Goal: Information Seeking & Learning: Learn about a topic

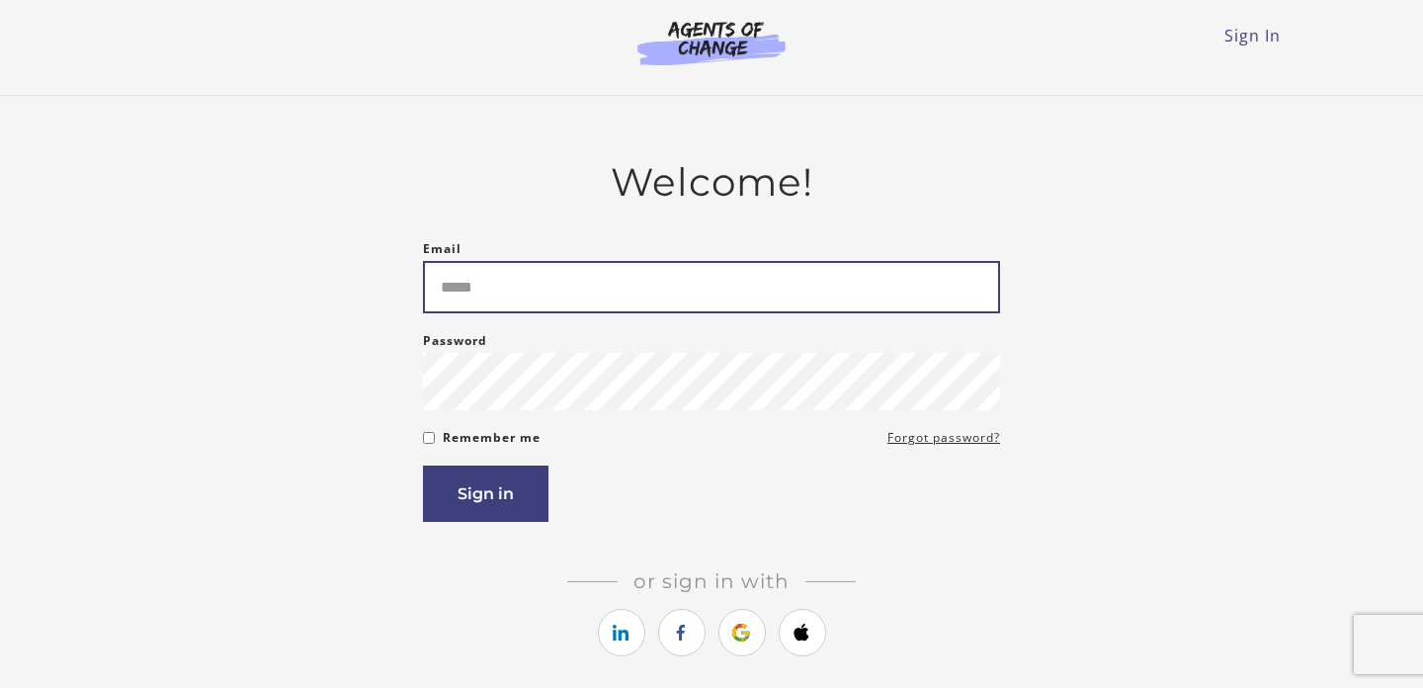
type input "**********"
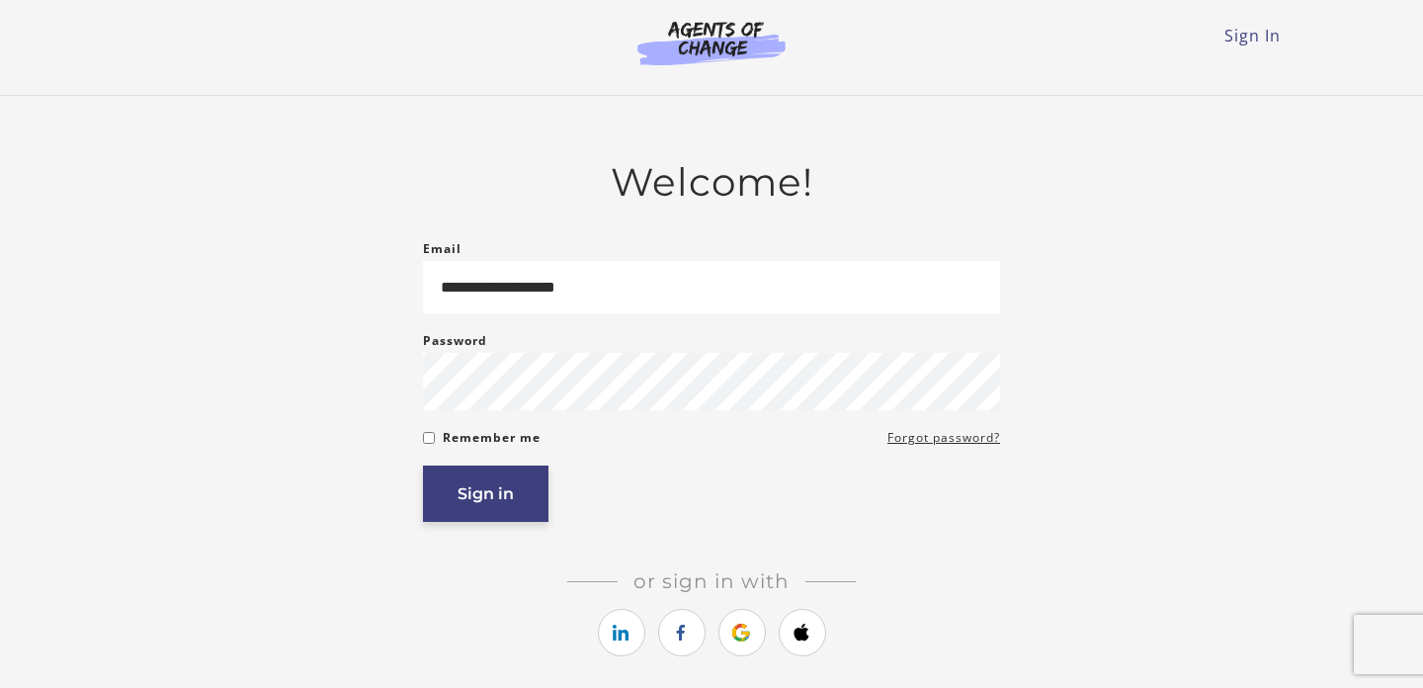
click at [504, 493] on button "Sign in" at bounding box center [485, 493] width 125 height 56
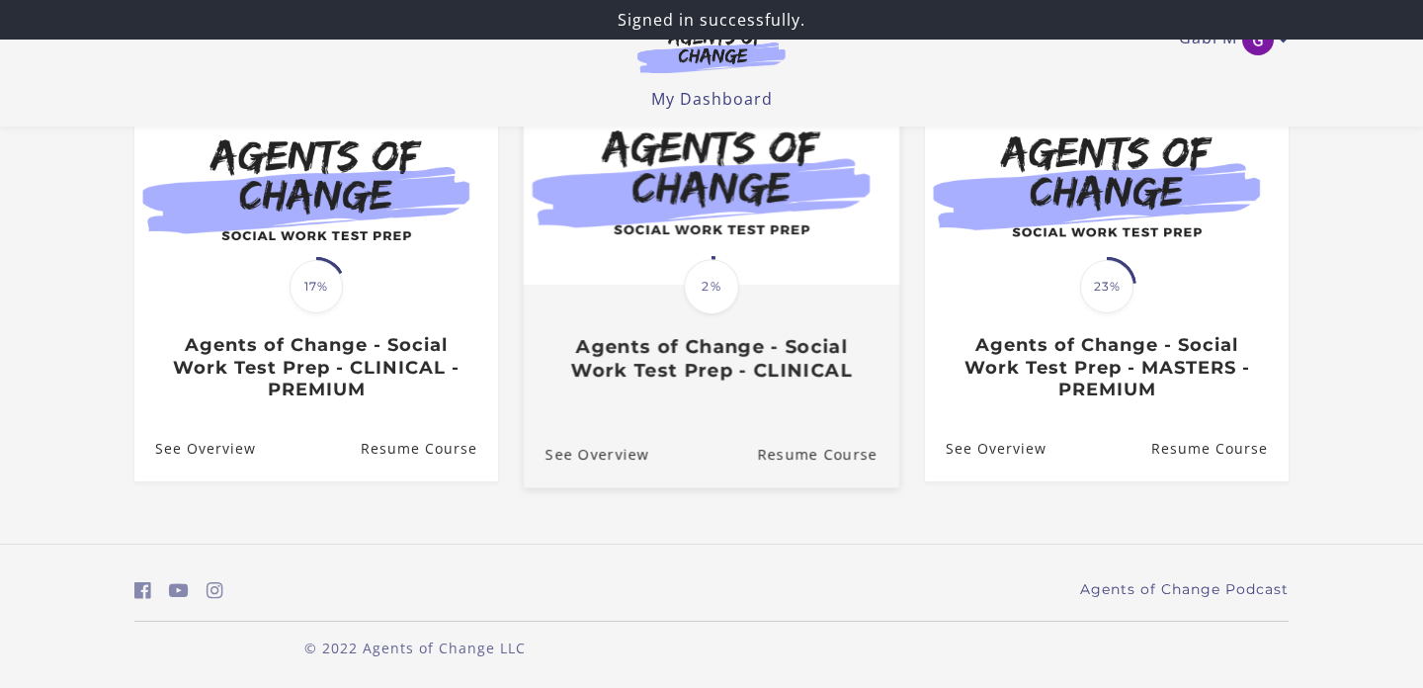
scroll to position [219, 0]
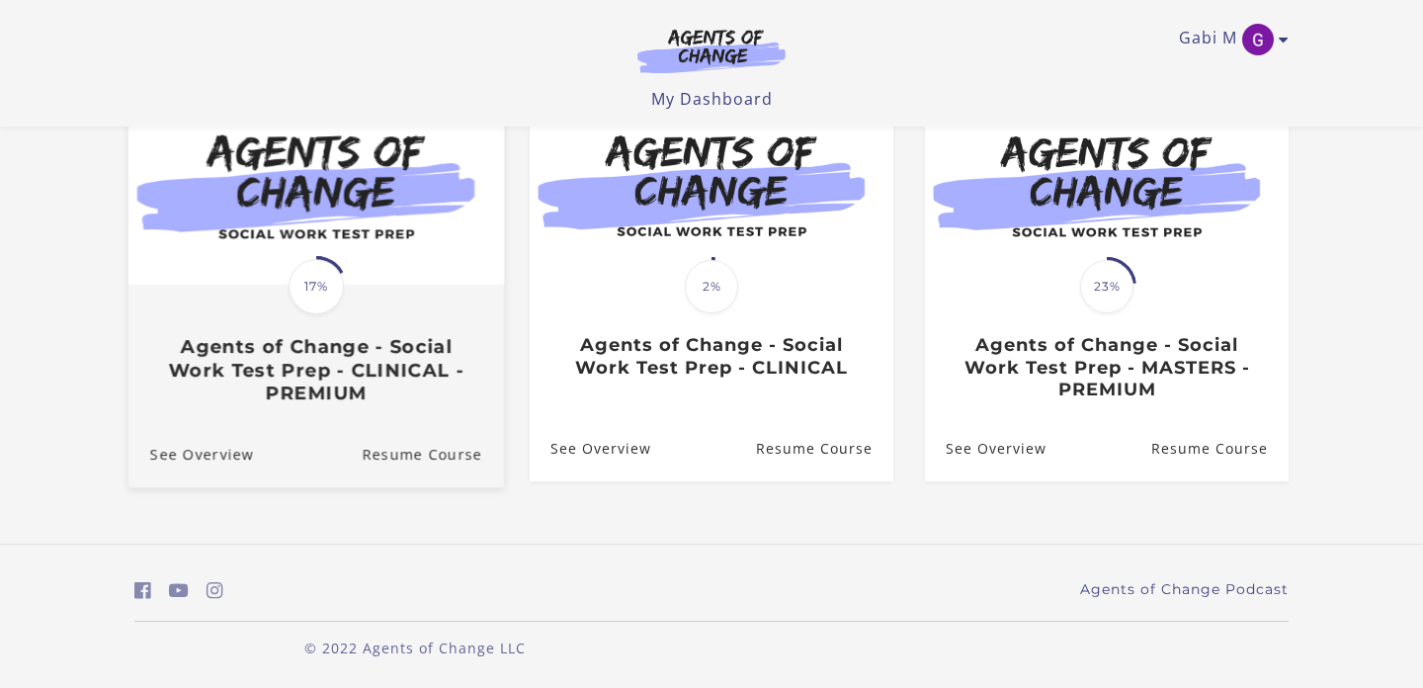
click at [334, 411] on link "Translation missing: en.liquid.partials.dashboard_course_card.progress_descript…" at bounding box center [315, 251] width 375 height 338
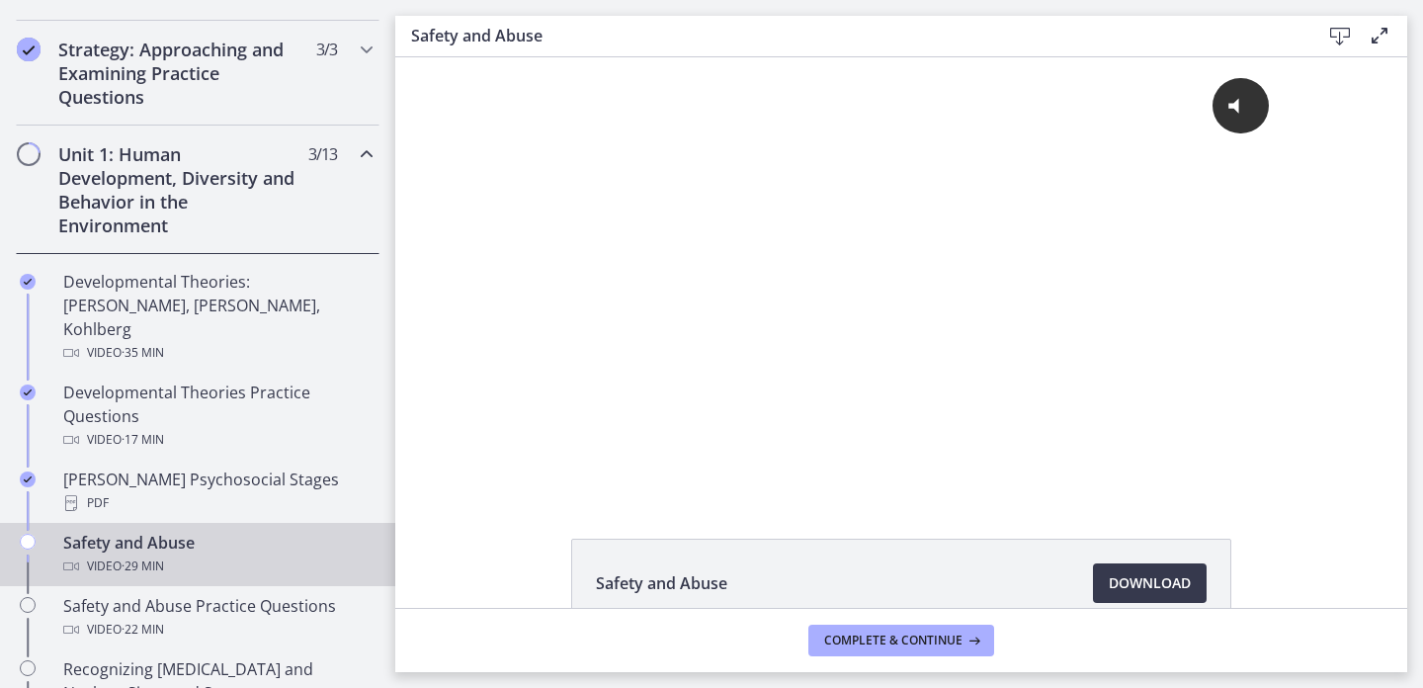
scroll to position [430, 0]
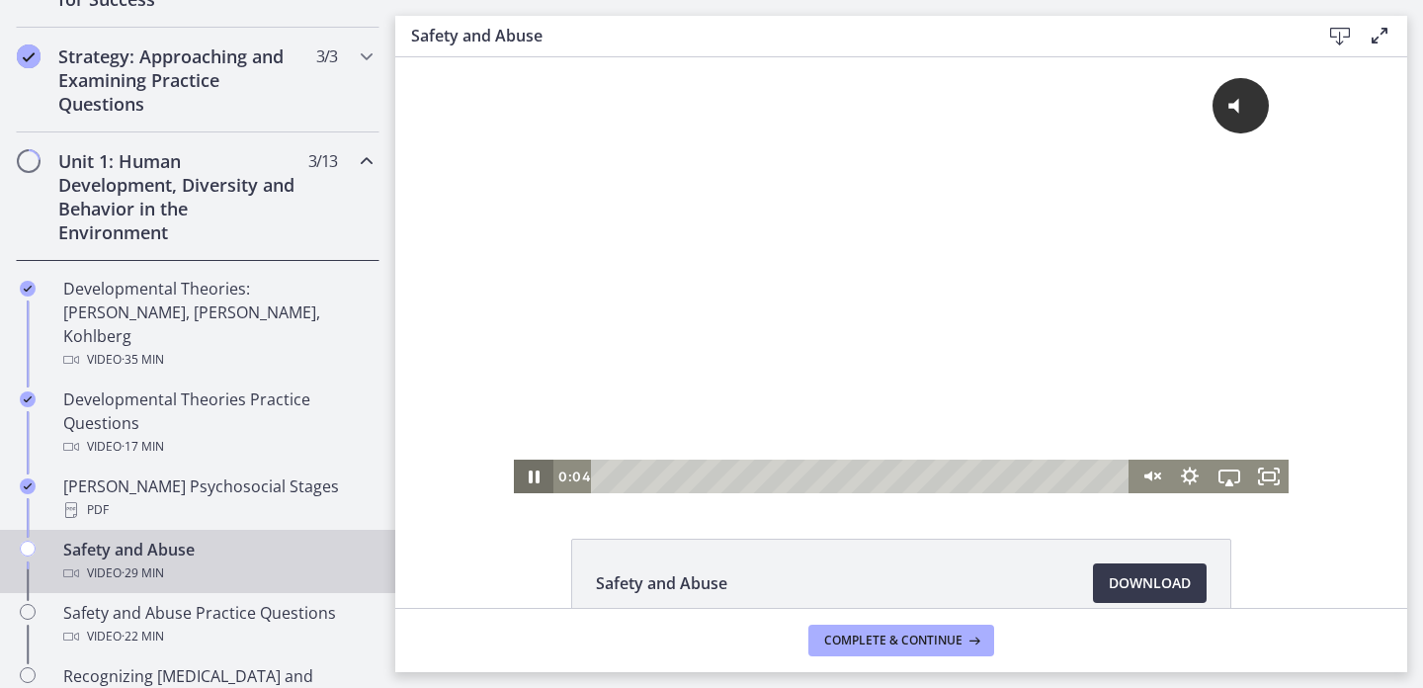
click at [535, 479] on icon "Pause" at bounding box center [534, 476] width 40 height 34
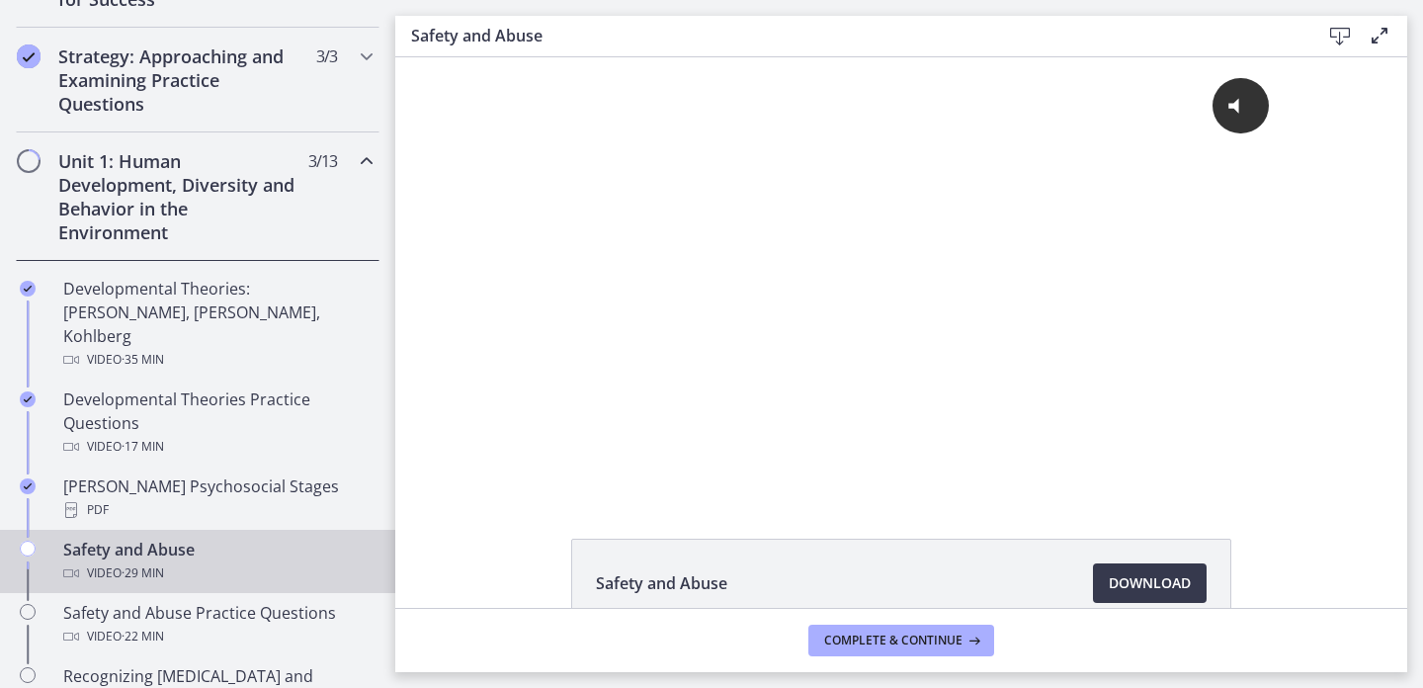
click at [299, 156] on div "Unit 1: Human Development, Diversity and Behavior in the Environment 3 / 13 Com…" at bounding box center [198, 196] width 364 height 128
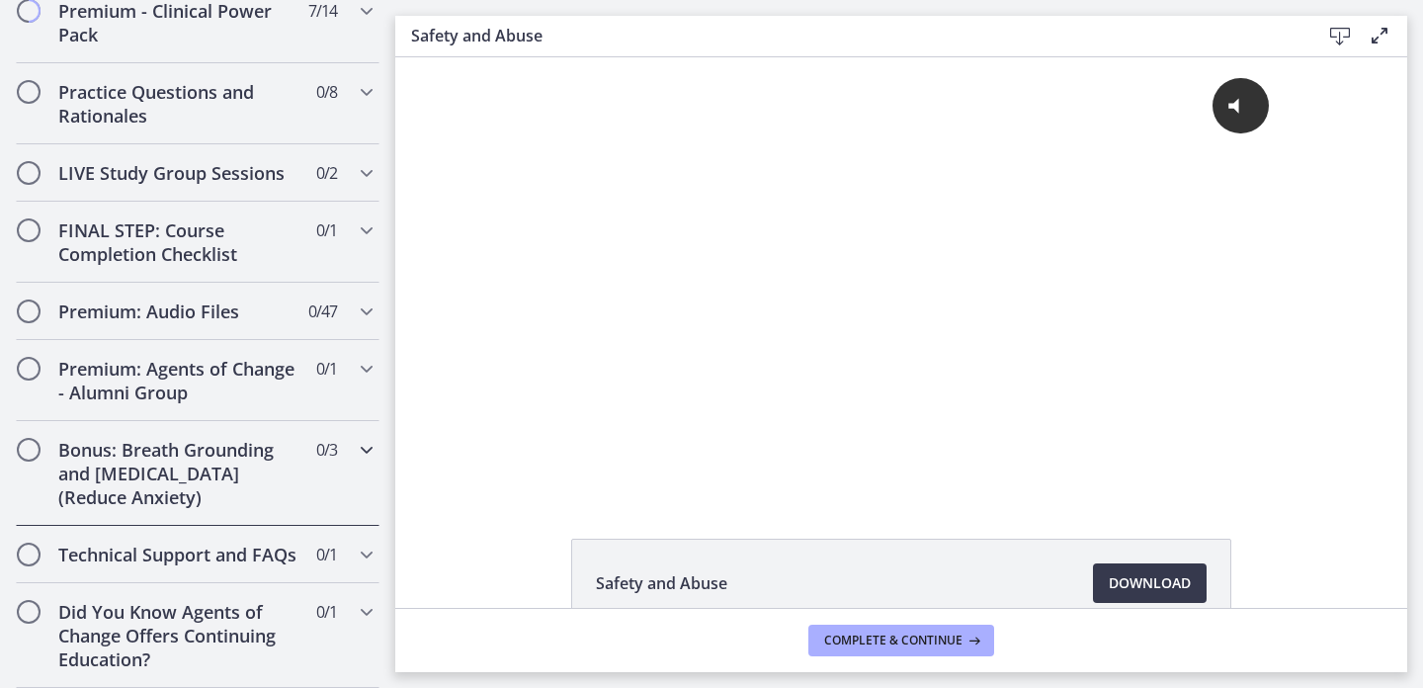
scroll to position [975, 0]
click at [340, 559] on div "Technical Support and FAQs 0 / 1 Completed" at bounding box center [198, 554] width 364 height 57
click at [162, 603] on h2 "Did You Know Agents of Change Offers Continuing Education?" at bounding box center [178, 635] width 241 height 71
click at [358, 607] on icon "Chapters" at bounding box center [367, 612] width 24 height 24
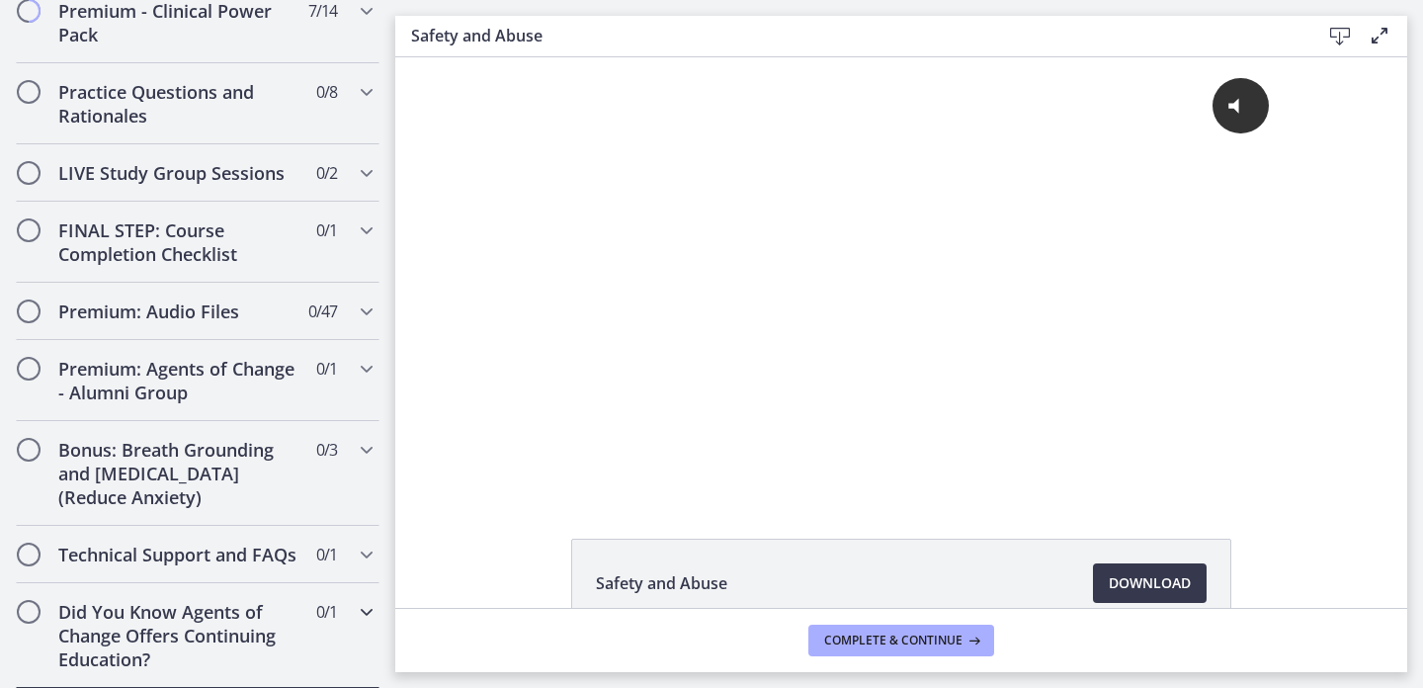
scroll to position [0, 0]
click at [226, 564] on h2 "Technical Support and FAQs" at bounding box center [178, 554] width 241 height 24
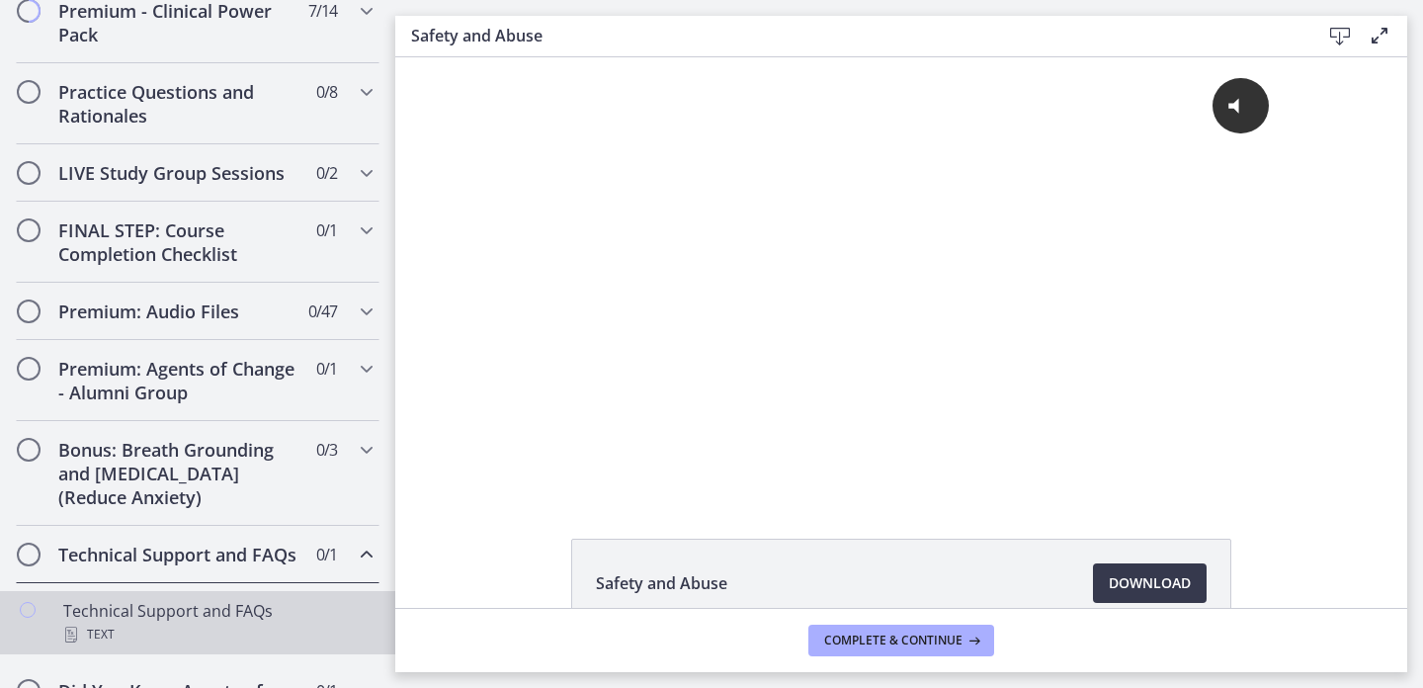
click at [160, 618] on div "Technical Support and FAQs Text" at bounding box center [217, 622] width 308 height 47
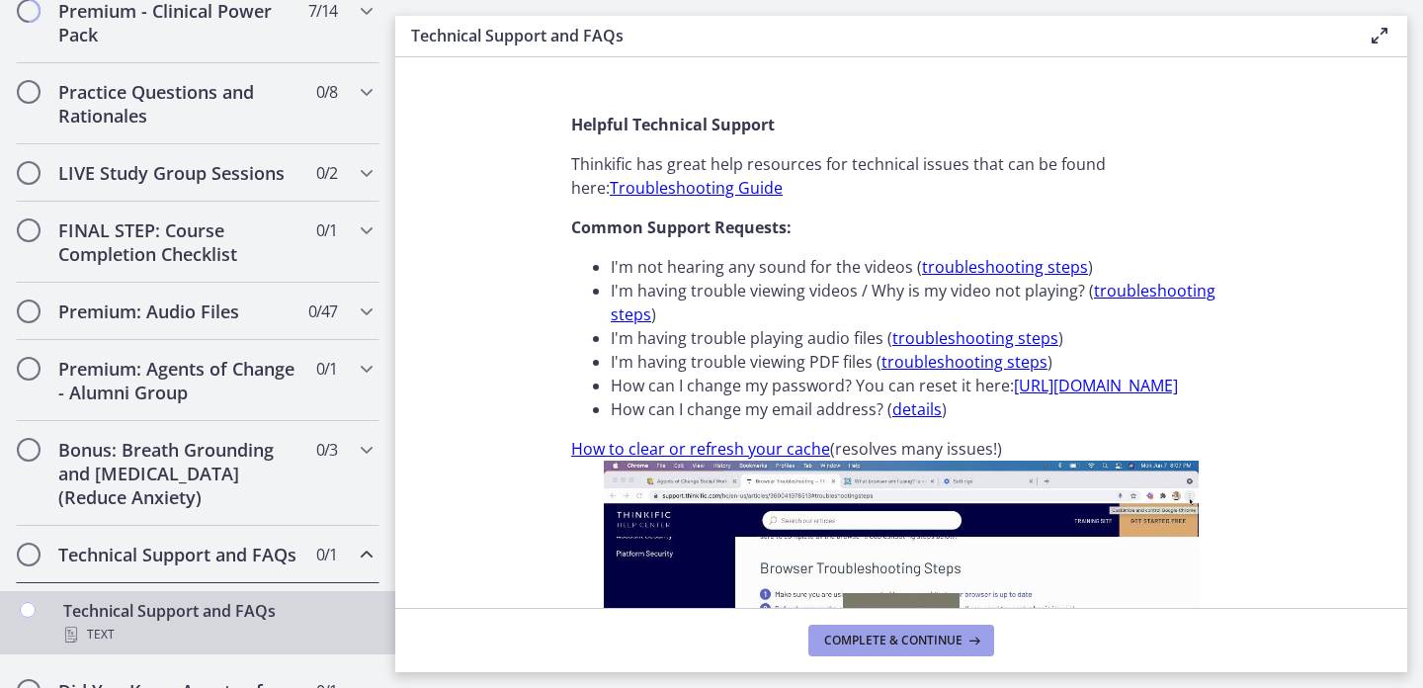
click at [902, 638] on span "Complete & continue" at bounding box center [893, 640] width 138 height 16
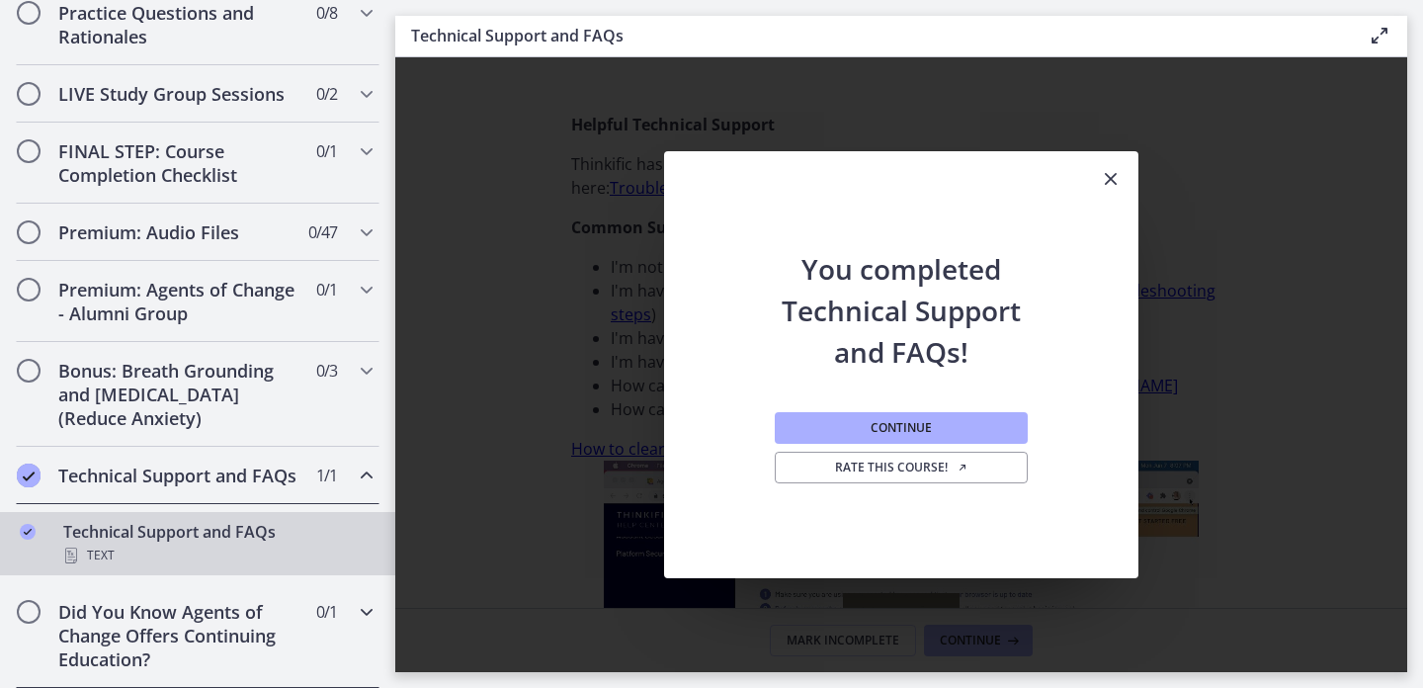
click at [300, 614] on div "Did You Know Agents of Change Offers Continuing Education? 0 / 1 Completed" at bounding box center [198, 635] width 364 height 105
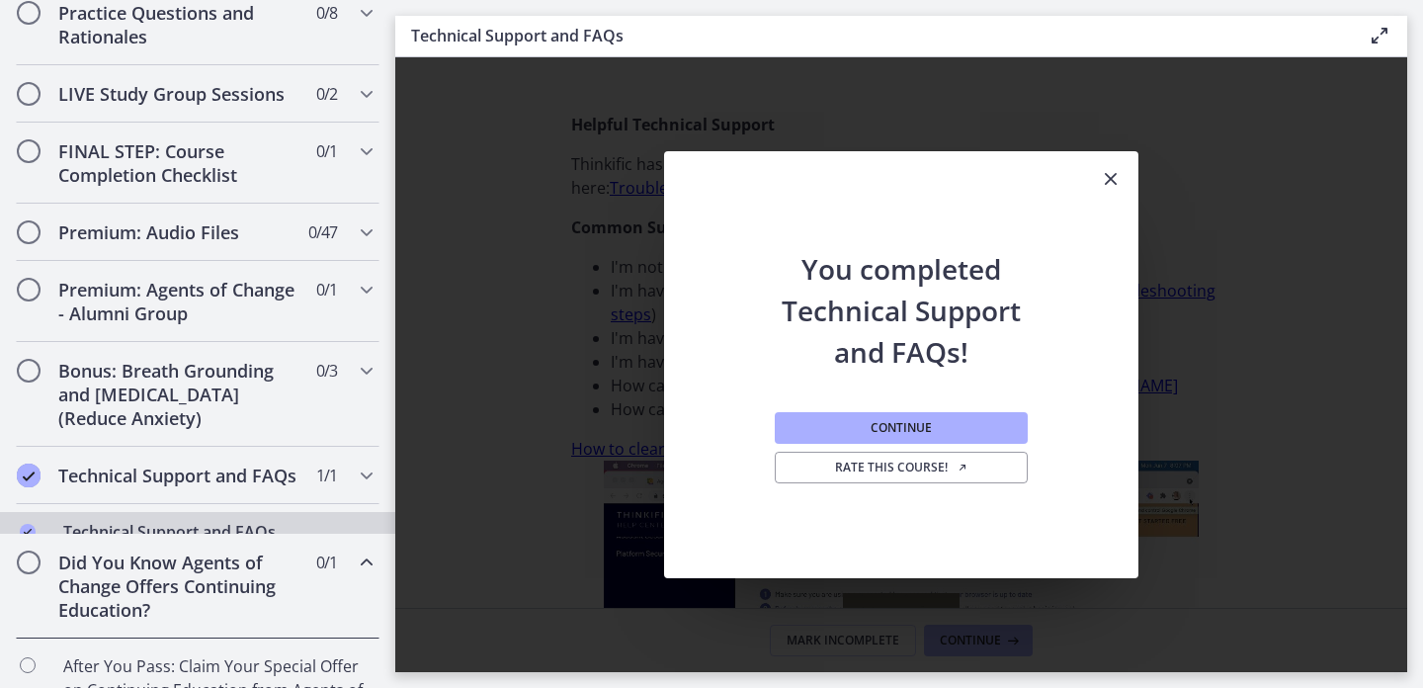
scroll to position [1053, 0]
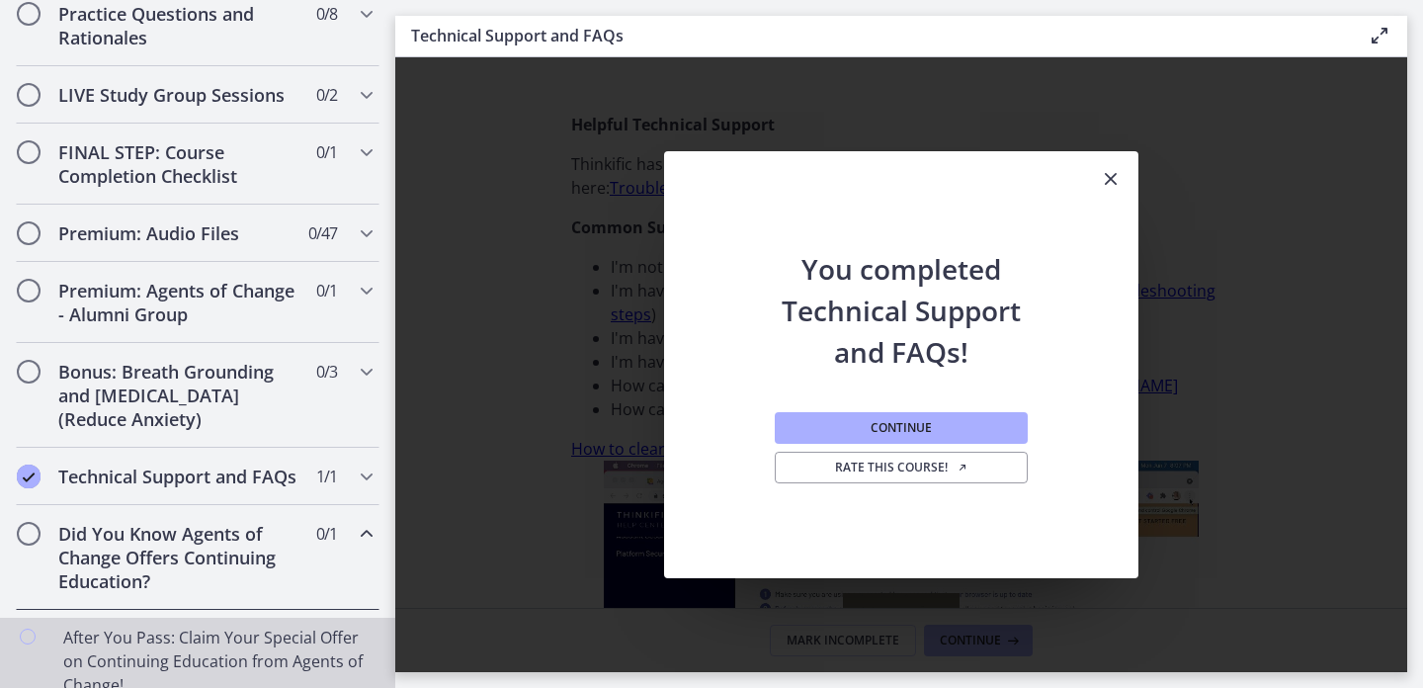
click at [283, 642] on div "After You Pass: Claim Your Special Offer on Continuing Education from Agents of…" at bounding box center [217, 672] width 308 height 95
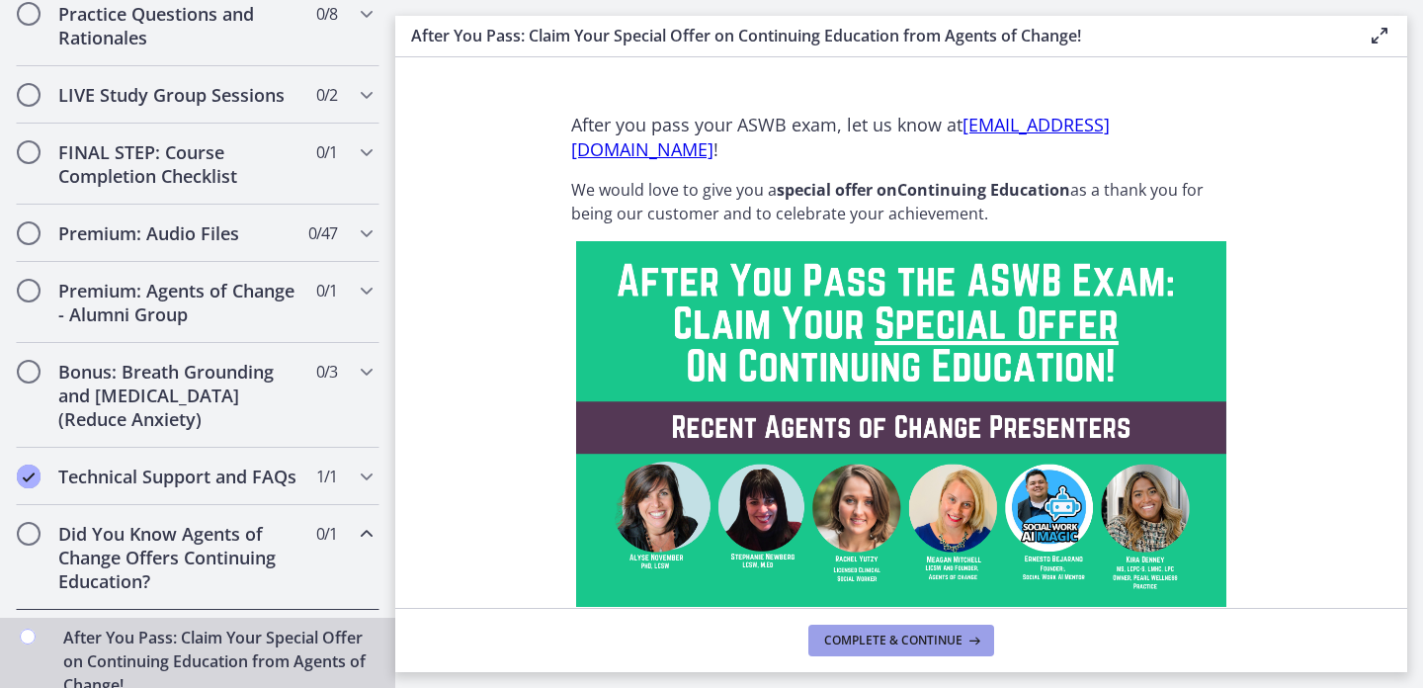
click at [870, 653] on button "Complete & continue" at bounding box center [901, 640] width 186 height 32
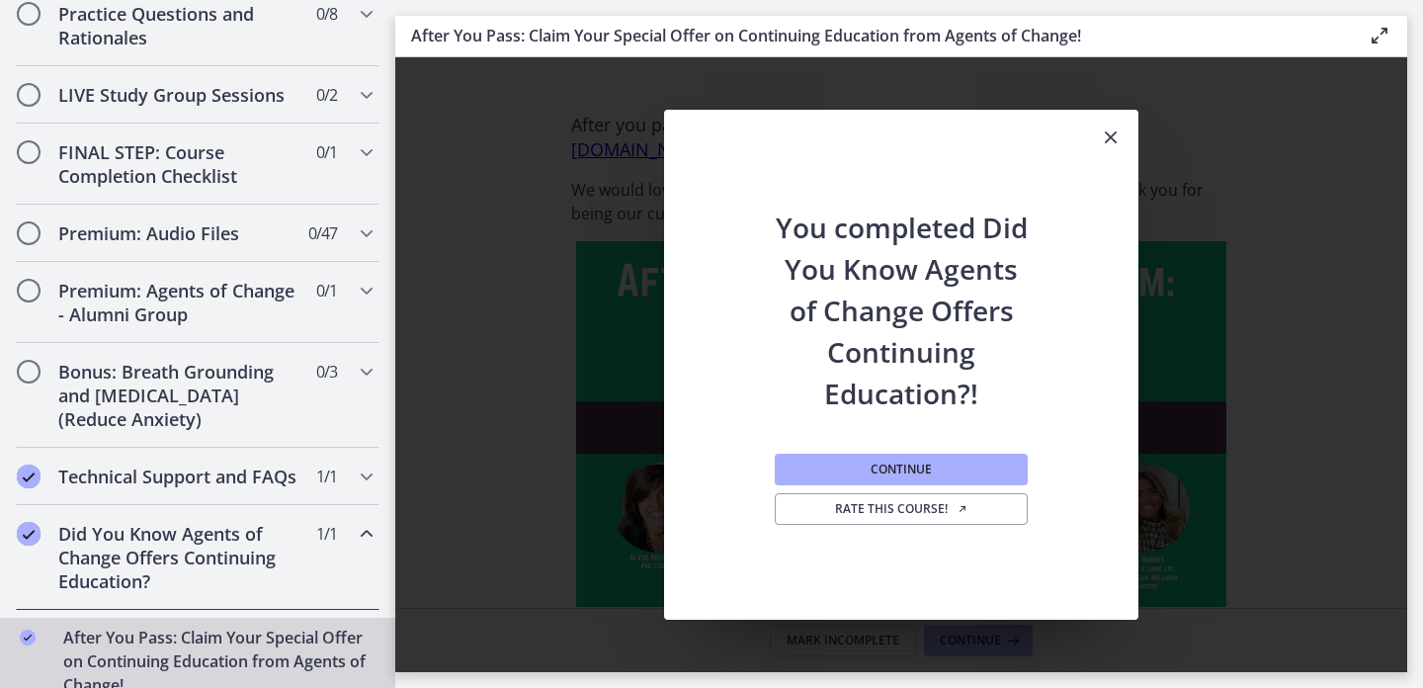
click at [343, 532] on div "Did You Know Agents of Change Offers Continuing Education? 1 / 1 Completed" at bounding box center [198, 557] width 364 height 105
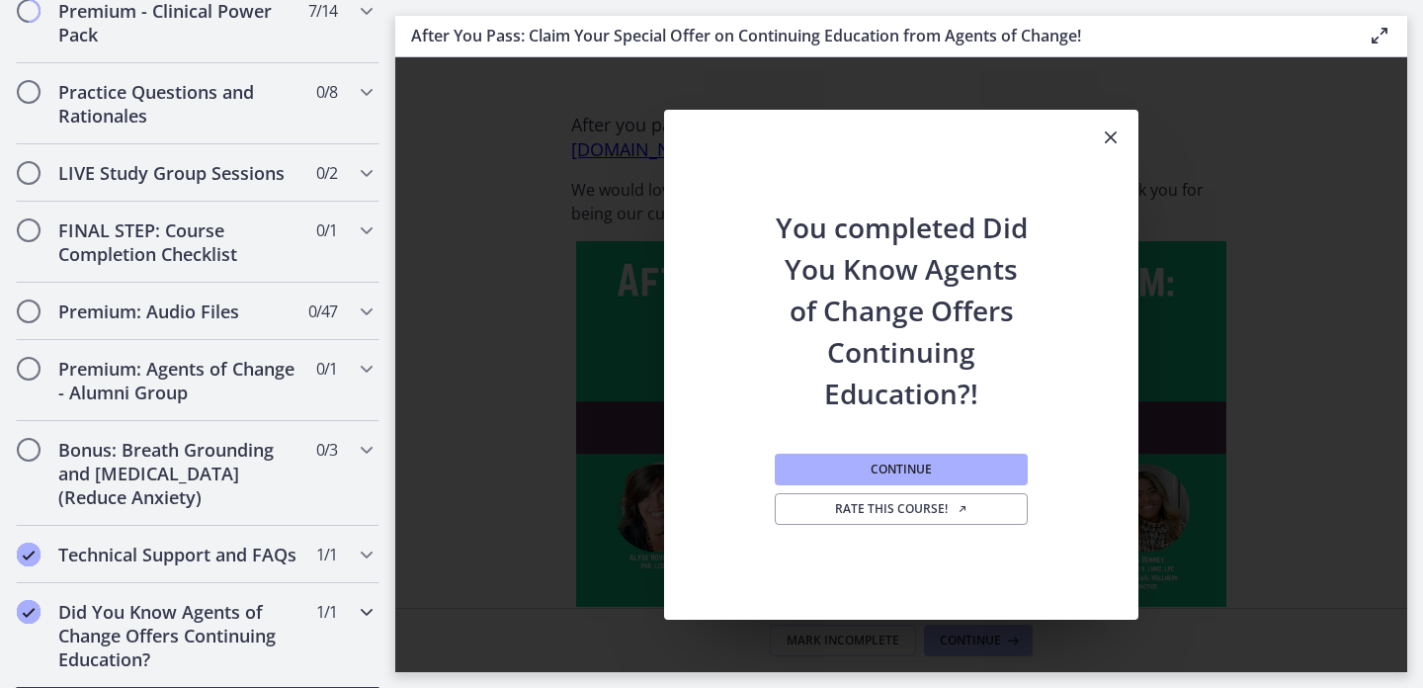
scroll to position [975, 0]
click at [297, 323] on div "Premium: Audio Files 0 / 47 Completed" at bounding box center [198, 311] width 364 height 57
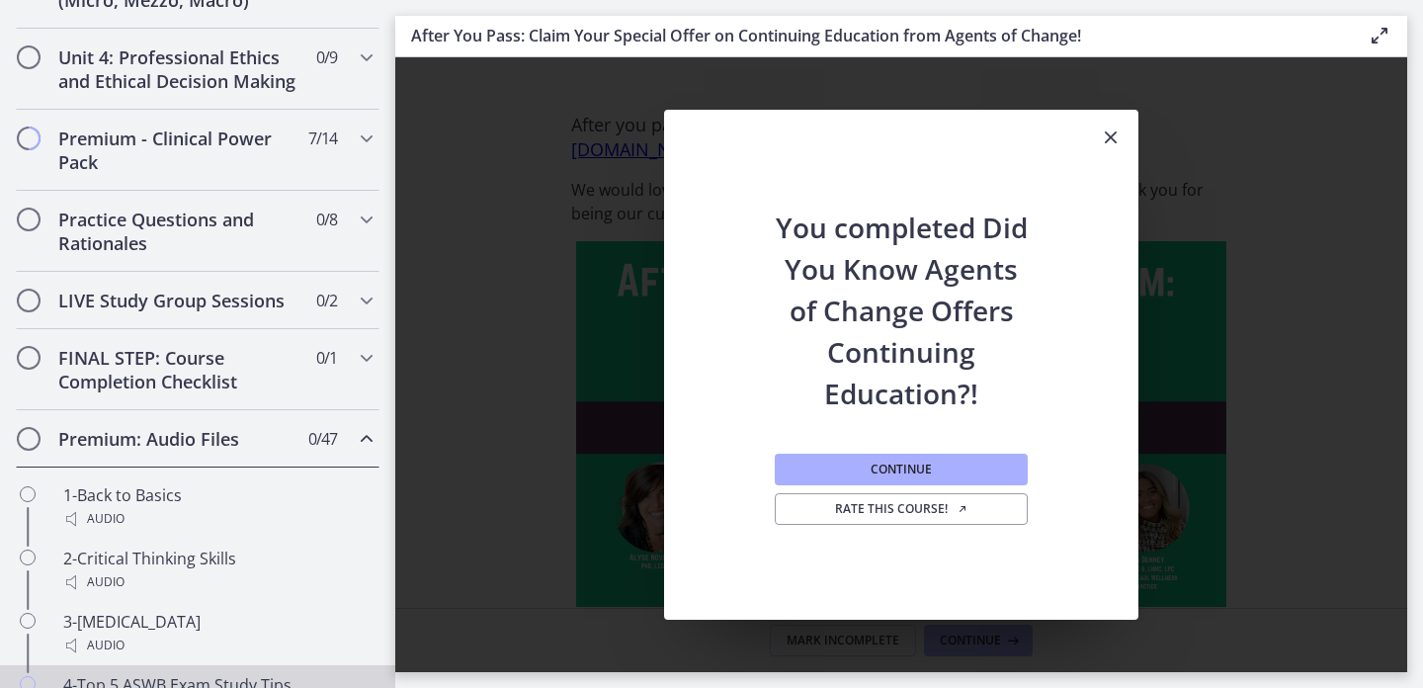
scroll to position [810, 0]
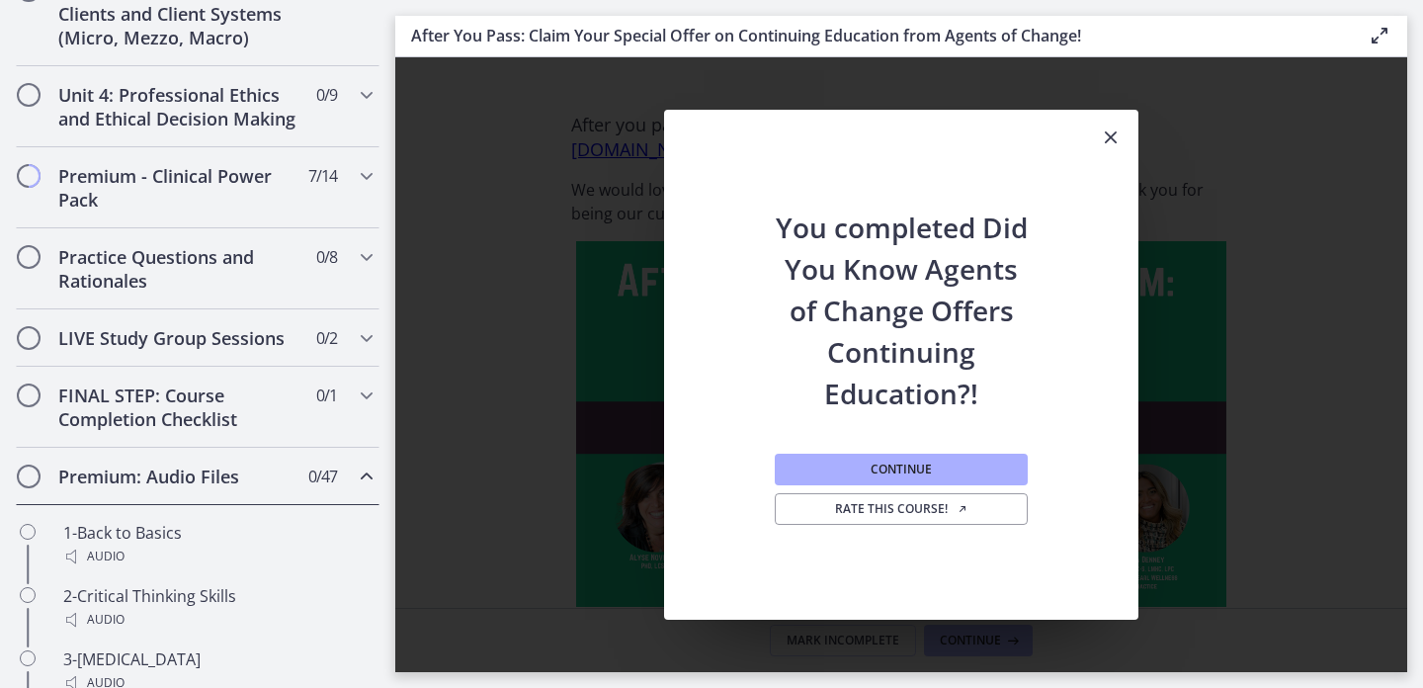
click at [377, 490] on div "Premium: Audio Files 0 / 47 Completed" at bounding box center [198, 476] width 364 height 57
